Goal: Task Accomplishment & Management: Manage account settings

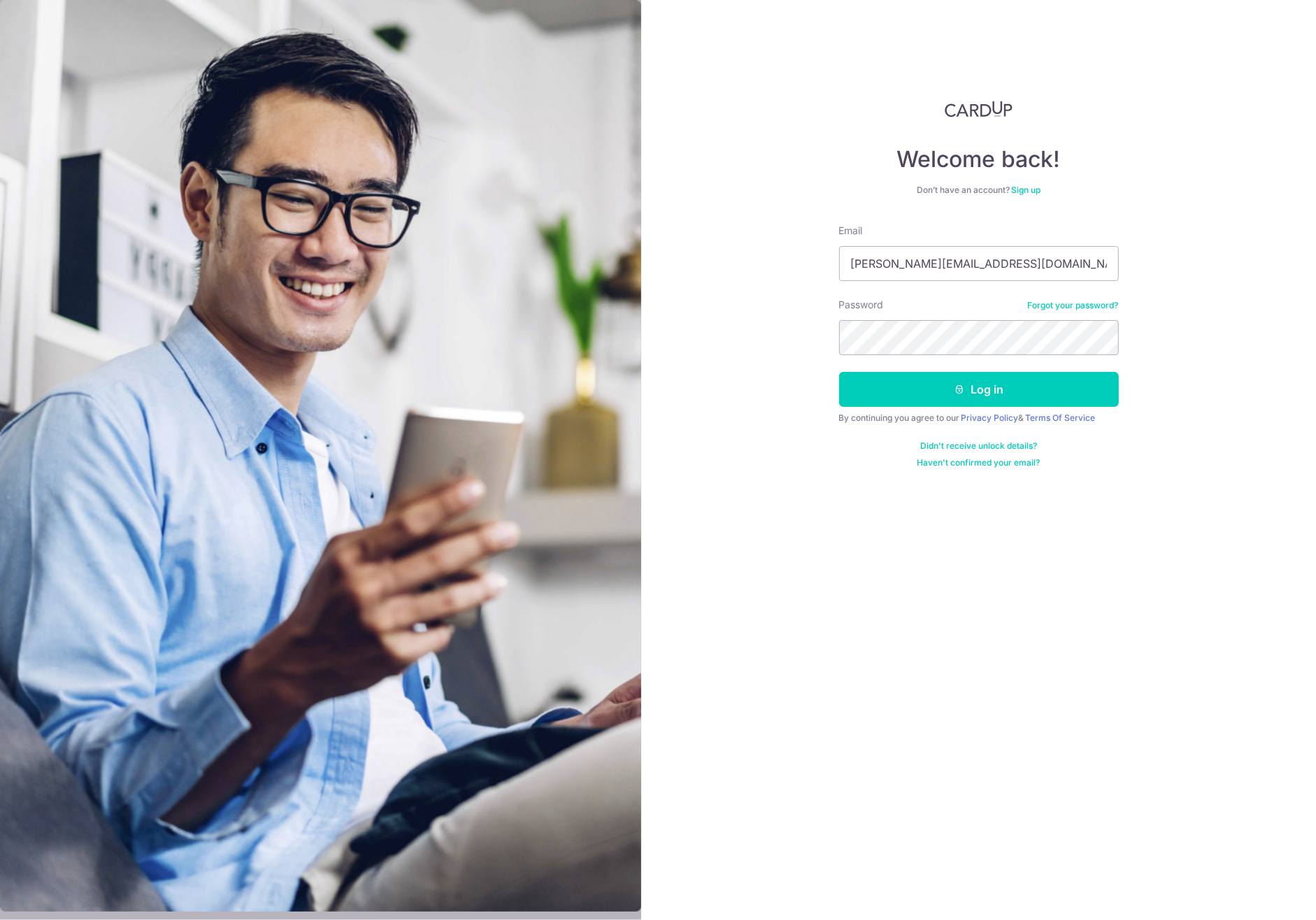
type input "[PERSON_NAME][EMAIL_ADDRESS][DOMAIN_NAME]"
click at [839, 372] on button "Log in" at bounding box center [979, 389] width 280 height 35
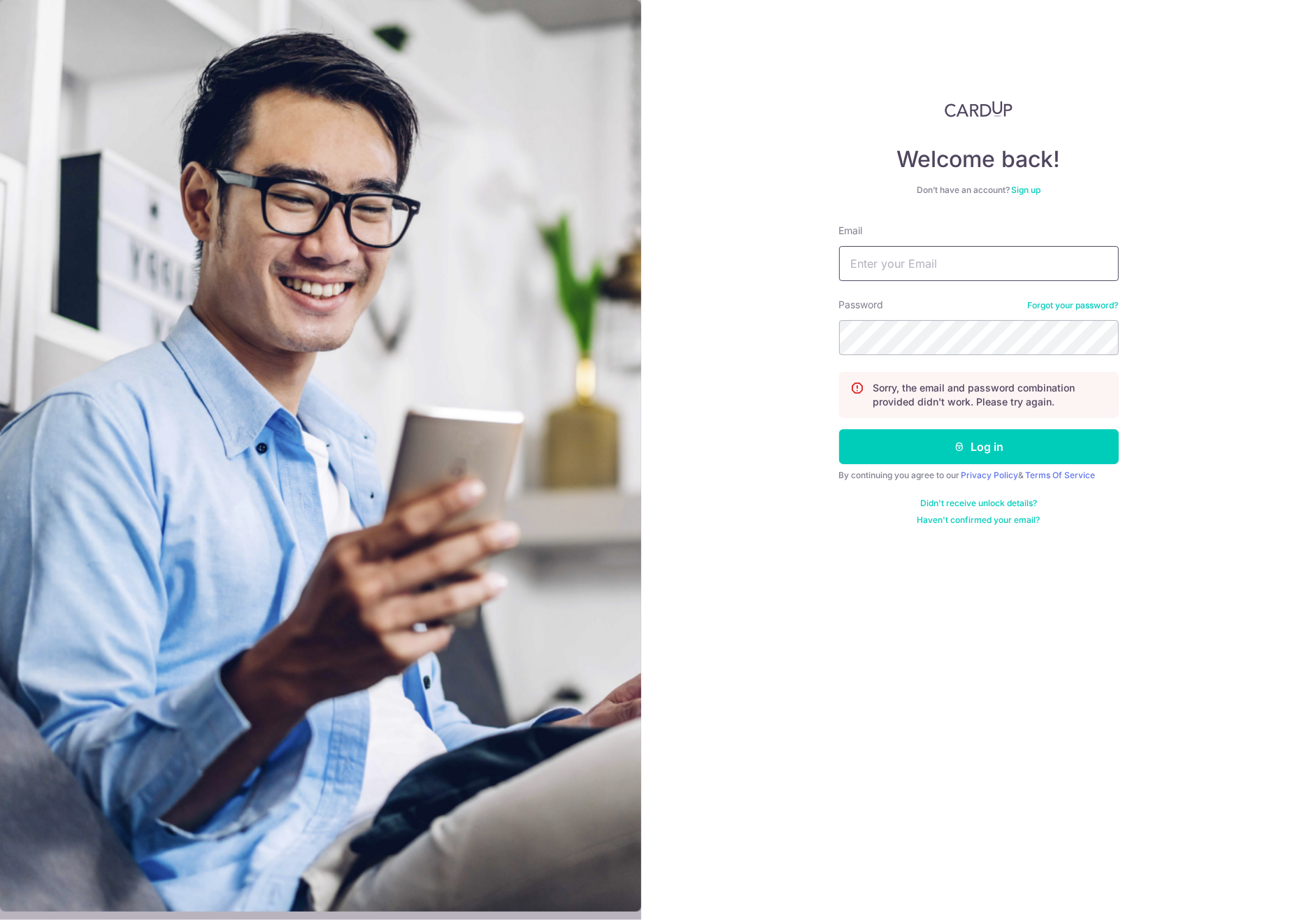
click at [941, 250] on input "Email" at bounding box center [979, 263] width 280 height 35
type input "[PERSON_NAME][EMAIL_ADDRESS][DOMAIN_NAME]"
click at [839, 429] on button "Log in" at bounding box center [979, 446] width 280 height 35
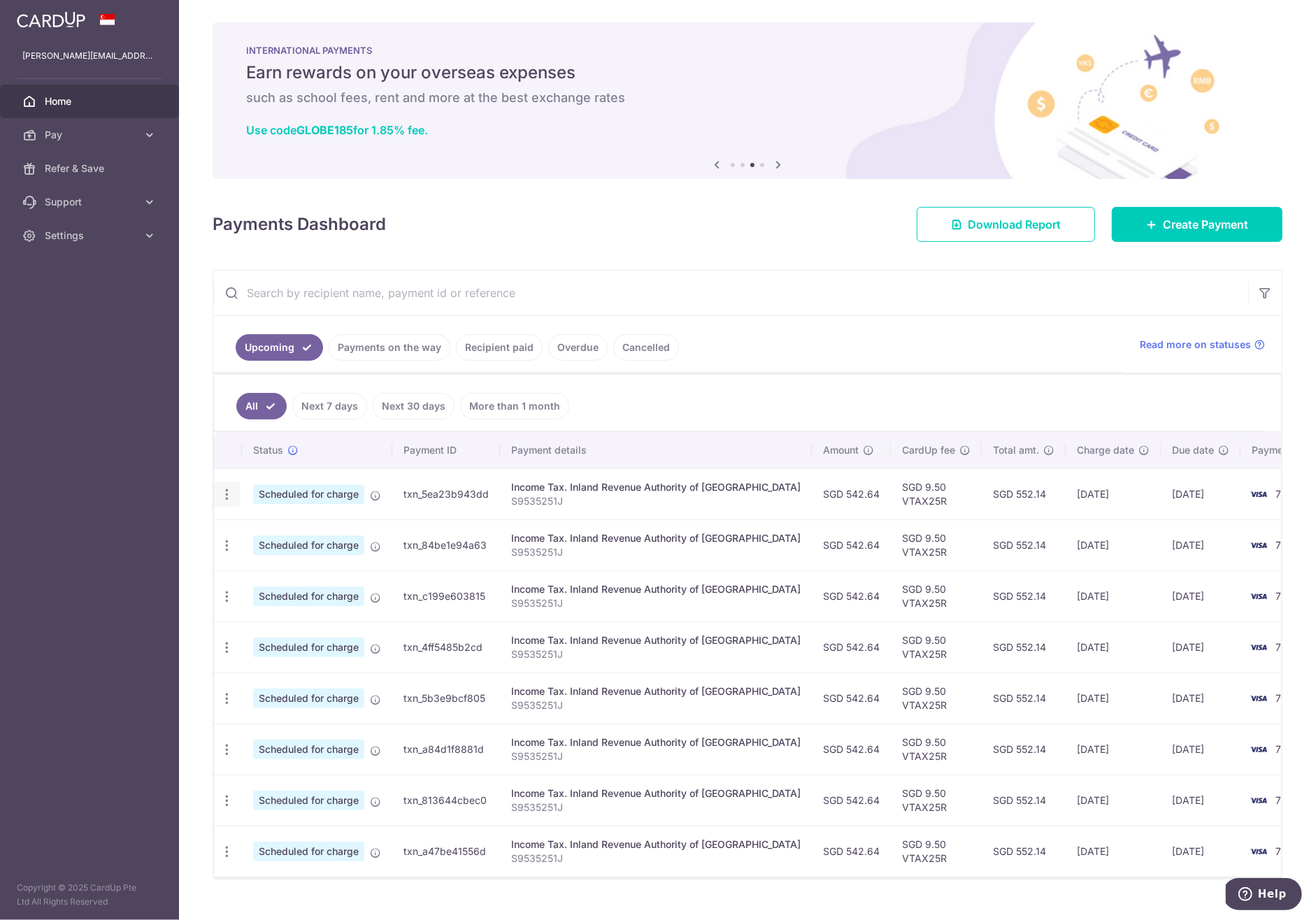
click at [230, 490] on icon "button" at bounding box center [227, 494] width 14 height 14
click at [275, 561] on span "Cancel payment" at bounding box center [301, 566] width 94 height 17
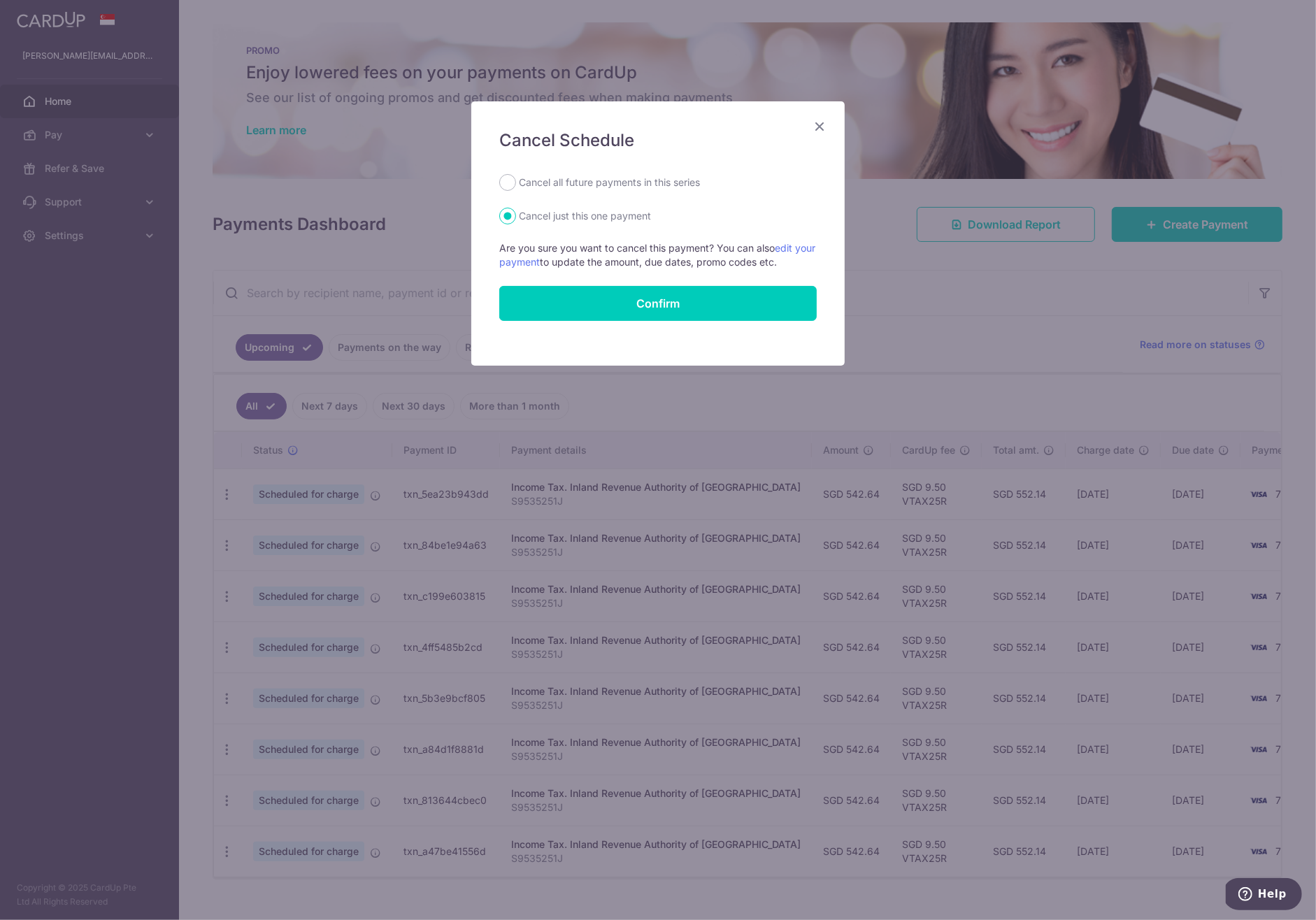
click at [587, 178] on label "Cancel all future payments in this series" at bounding box center [609, 182] width 181 height 17
click at [516, 178] on input "Cancel all future payments in this series" at bounding box center [507, 182] width 17 height 17
radio input "true"
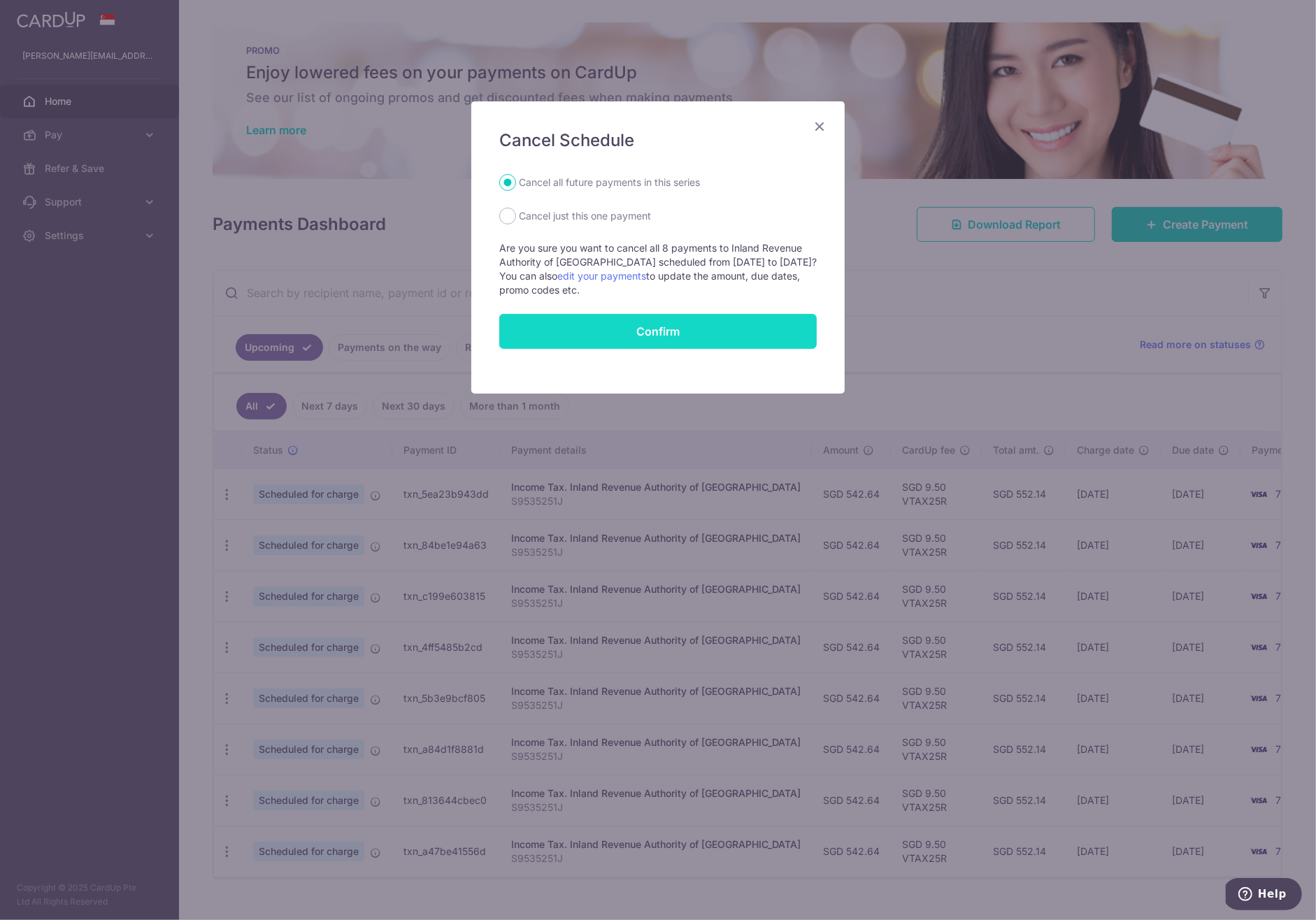
click at [611, 321] on input "Confirm" at bounding box center [658, 331] width 318 height 35
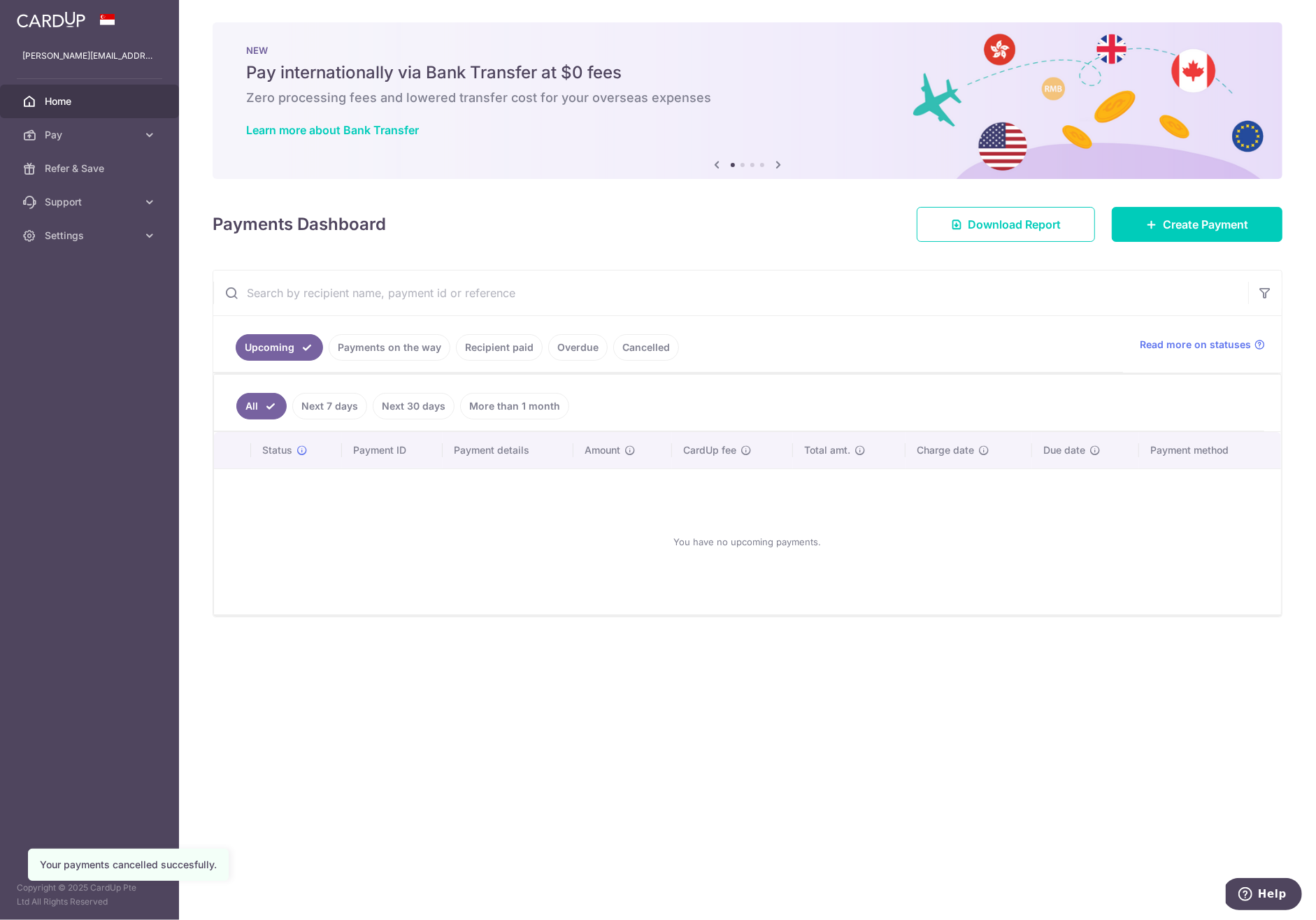
click at [84, 97] on span "Home" at bounding box center [91, 100] width 92 height 14
click at [405, 342] on link "Payments on the way" at bounding box center [389, 347] width 121 height 27
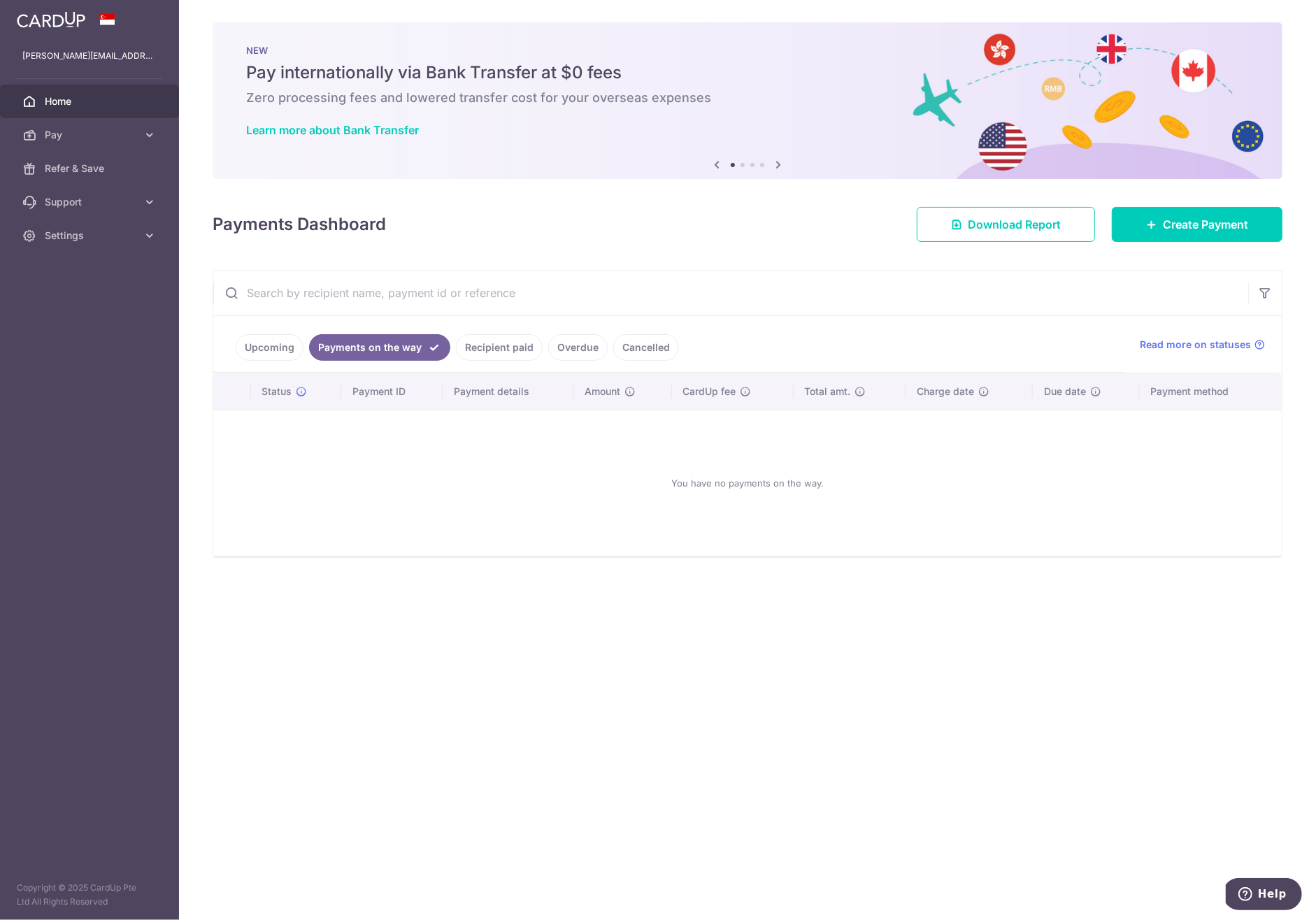
click at [497, 347] on link "Recipient paid" at bounding box center [499, 347] width 87 height 27
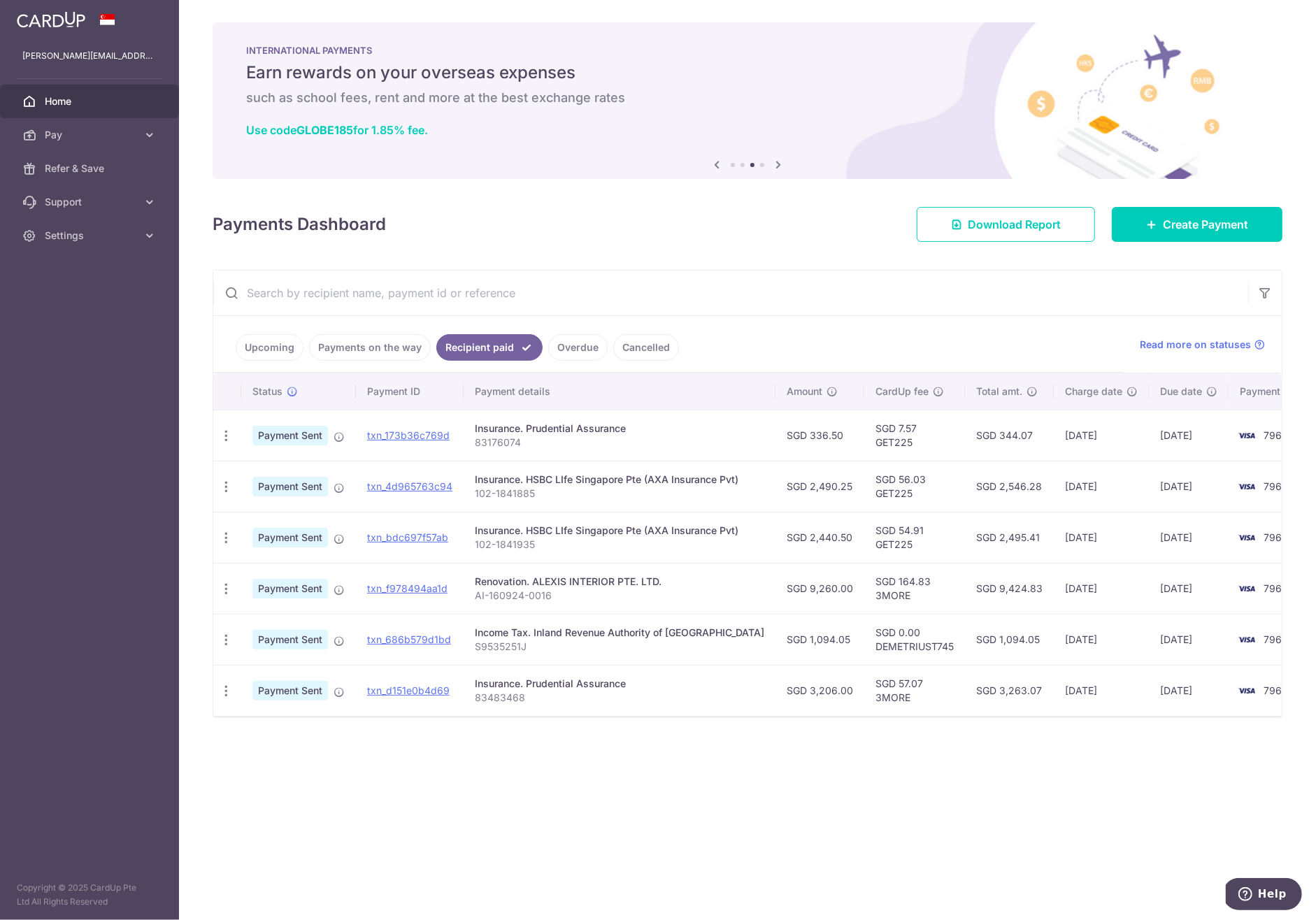
click at [76, 107] on span "Home" at bounding box center [91, 100] width 92 height 14
